Goal: Communication & Community: Answer question/provide support

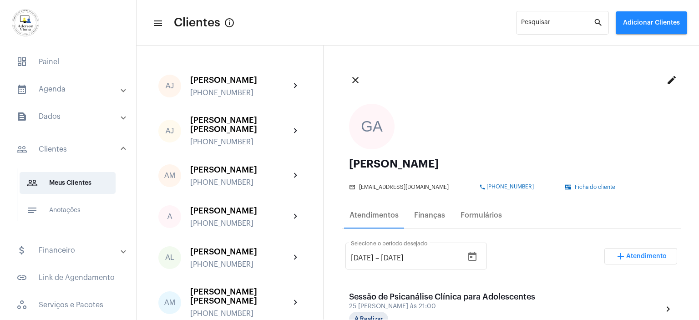
click at [51, 56] on span "dashboard Painel" at bounding box center [68, 62] width 118 height 22
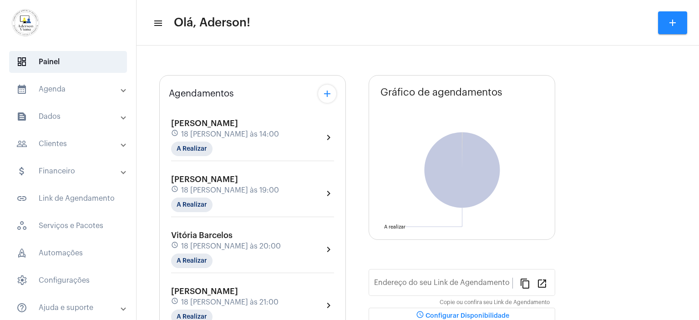
type input "[URL][DOMAIN_NAME][PERSON_NAME]"
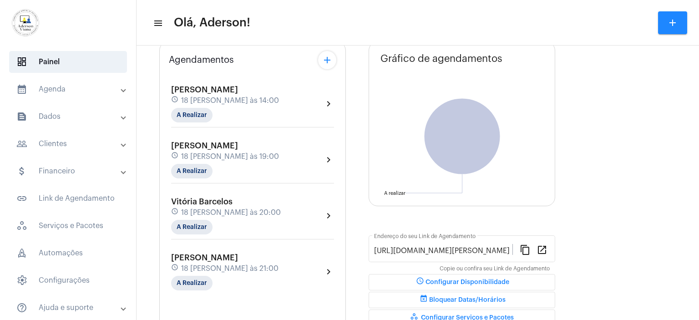
scroll to position [98, 0]
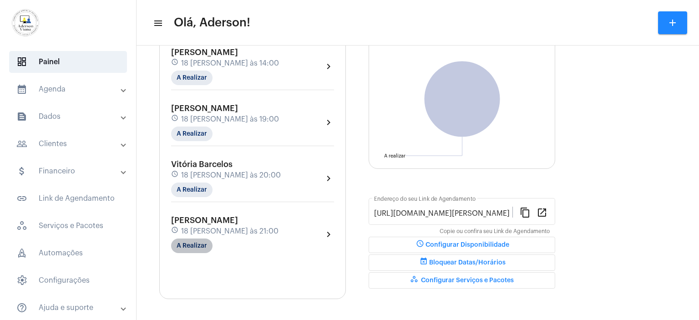
click at [193, 242] on mat-chip "A Realizar" at bounding box center [191, 246] width 41 height 15
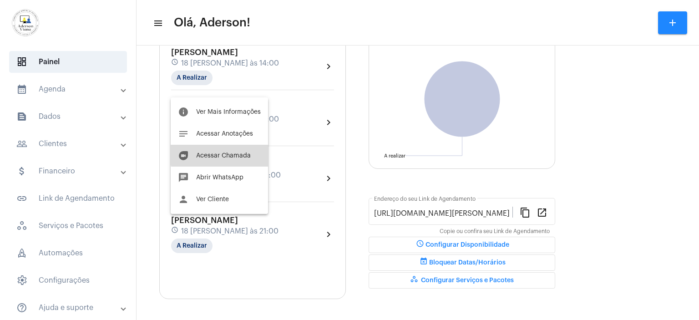
click at [220, 153] on span "Acessar Chamada" at bounding box center [223, 156] width 55 height 6
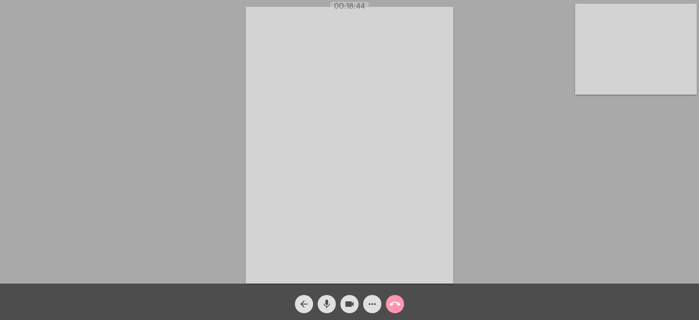
click at [372, 303] on mat-icon "more_horiz" at bounding box center [372, 304] width 11 height 11
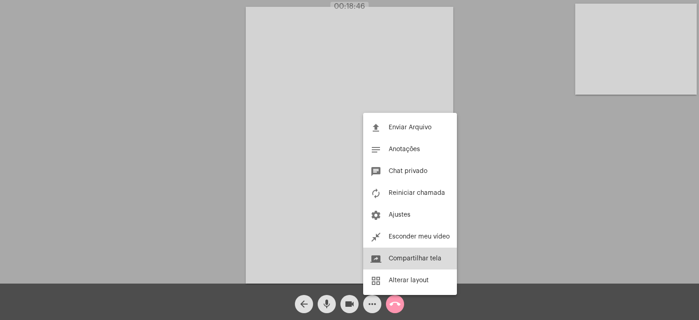
click at [396, 260] on span "Compartilhar tela" at bounding box center [415, 258] width 53 height 6
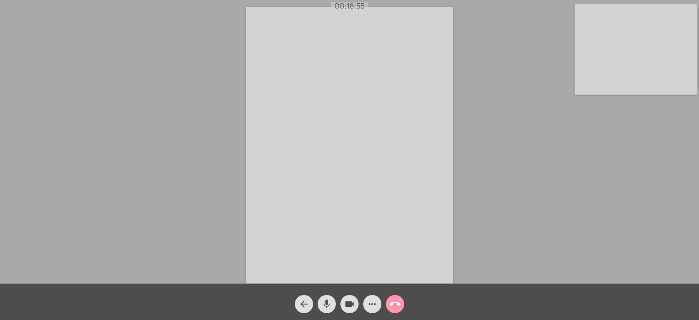
click at [392, 226] on video at bounding box center [350, 145] width 208 height 277
